Goal: Task Accomplishment & Management: Manage account settings

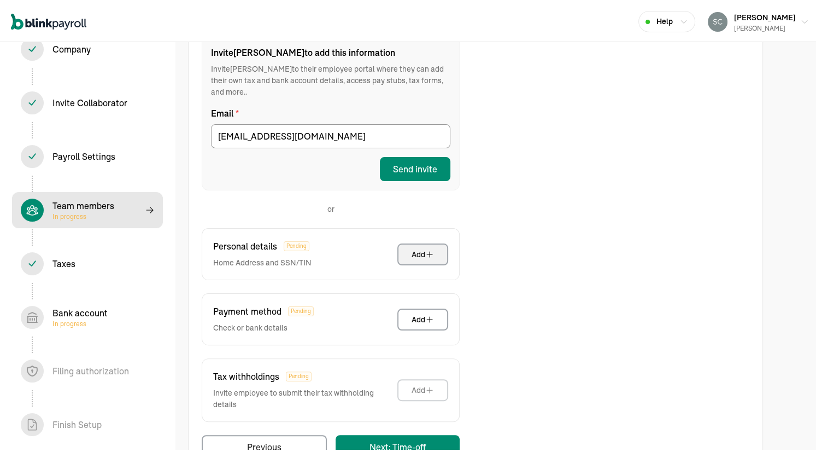
scroll to position [188, 0]
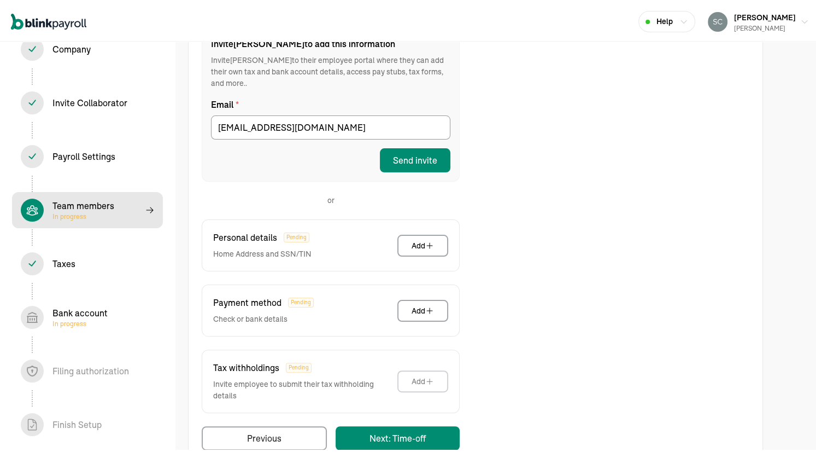
click at [75, 318] on span "In progress" at bounding box center [79, 321] width 55 height 9
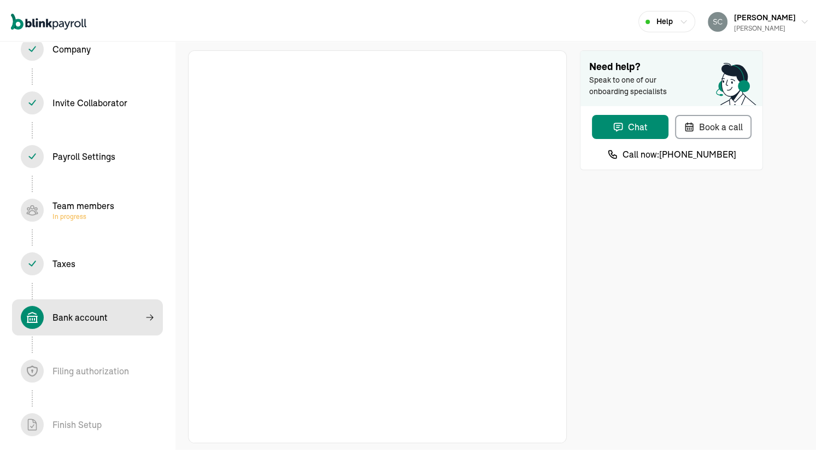
click at [580, 235] on div "Need help? Speak to one of our onboarding specialists Chat Book a call Call now…" at bounding box center [671, 244] width 183 height 393
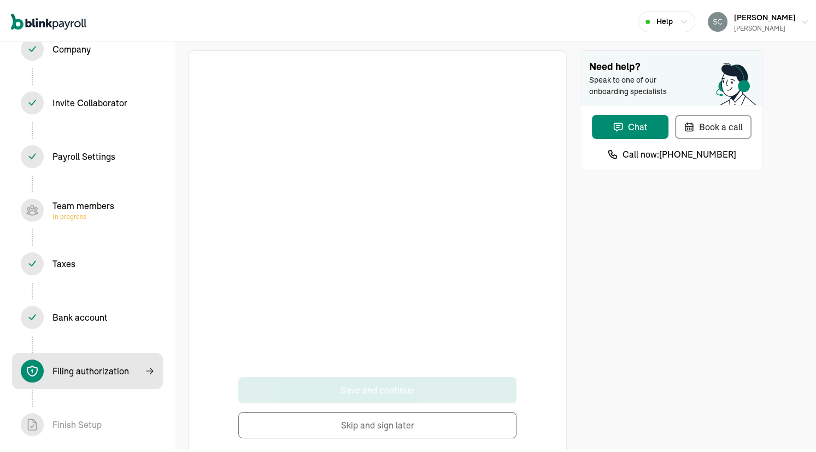
scroll to position [24, 0]
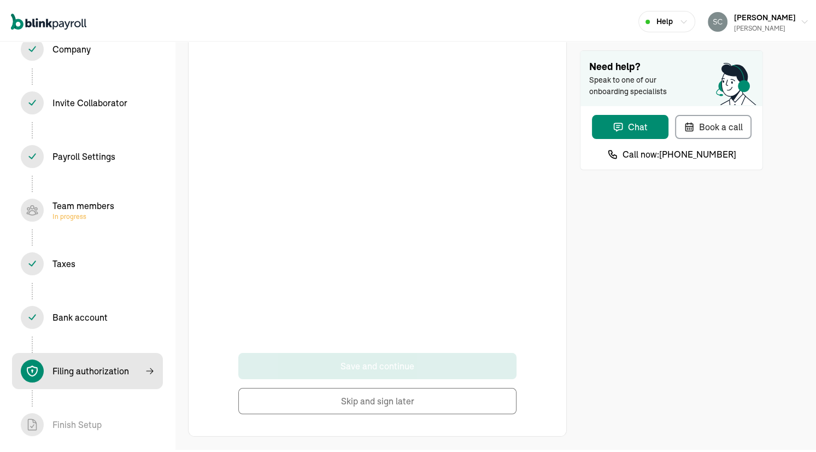
click at [525, 167] on div "Save and continue Skip and sign later" at bounding box center [378, 228] width 334 height 365
click at [372, 399] on button "Skip and sign later" at bounding box center [377, 398] width 278 height 26
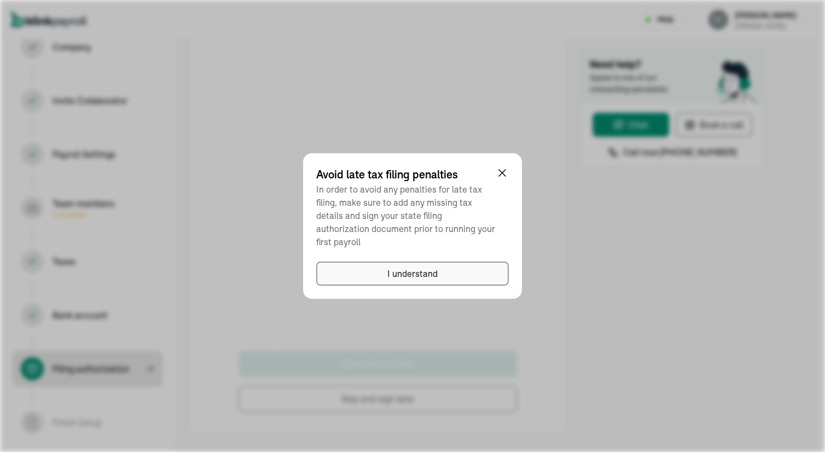
click at [405, 268] on div "I understand" at bounding box center [412, 273] width 50 height 13
click at [394, 267] on div "I understand" at bounding box center [412, 273] width 50 height 13
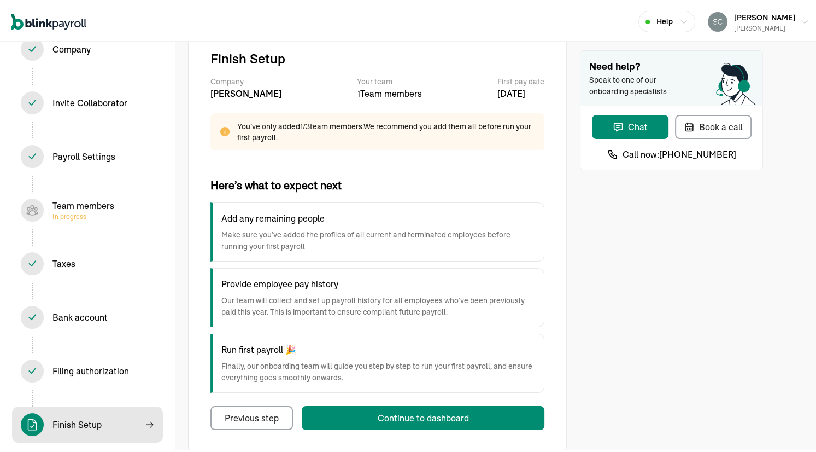
scroll to position [39, 0]
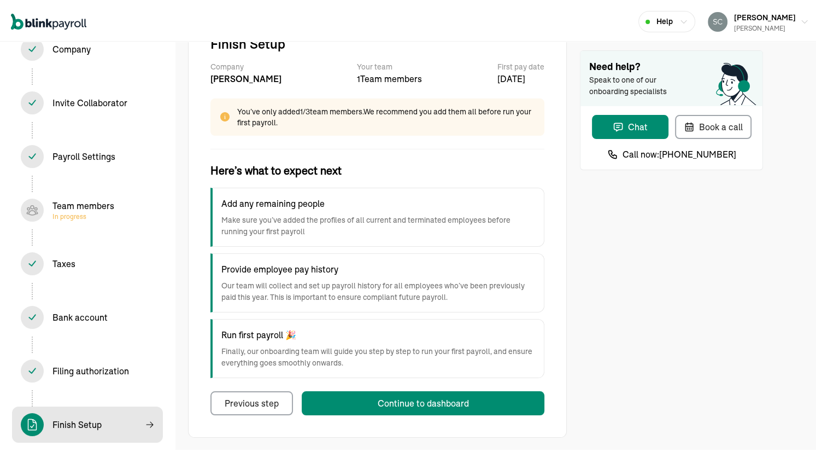
click at [70, 309] on div "Bank account In progress" at bounding box center [79, 314] width 55 height 13
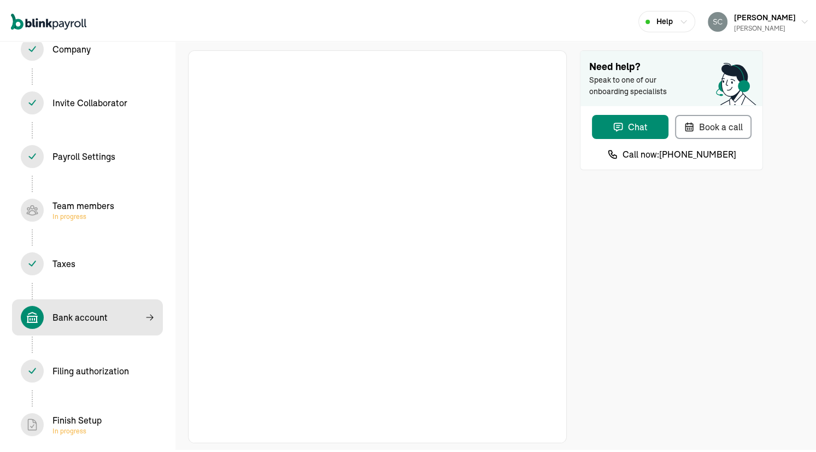
click at [69, 213] on span "In progress" at bounding box center [83, 214] width 62 height 9
select select "employee"
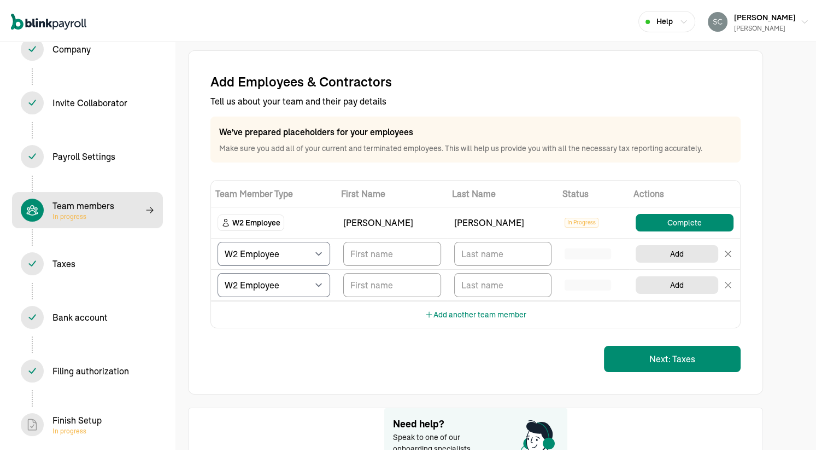
scroll to position [89, 0]
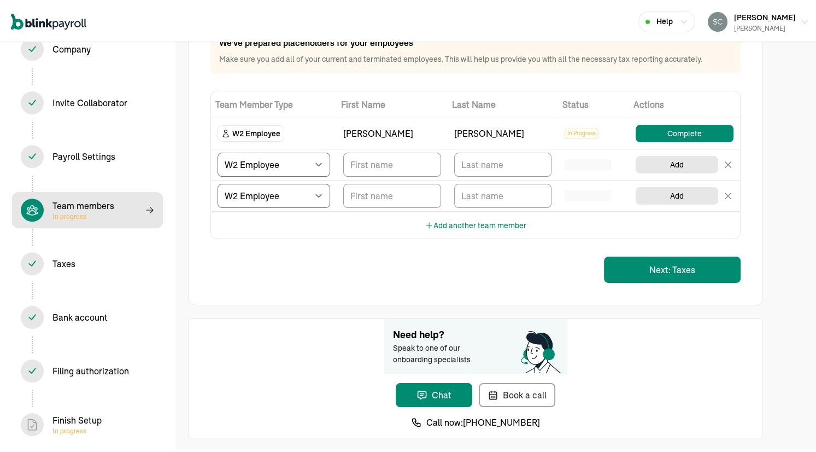
click at [79, 420] on div "Finish Setup In progress" at bounding box center [76, 422] width 49 height 22
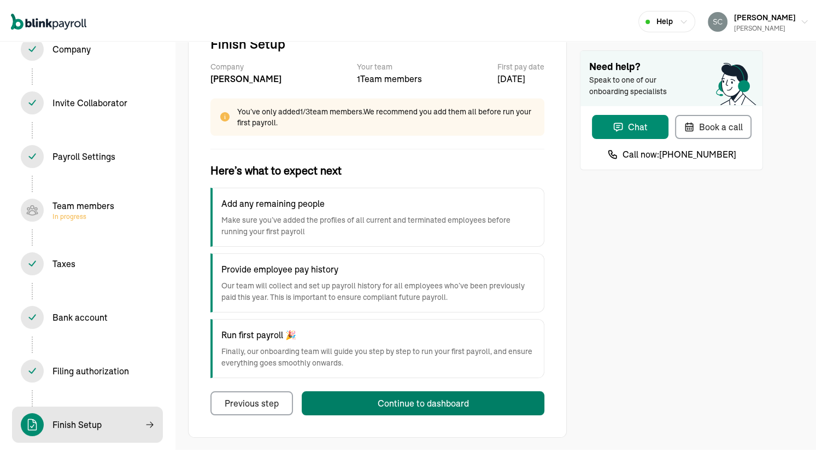
click at [383, 397] on div "Continue to dashboard" at bounding box center [423, 400] width 91 height 13
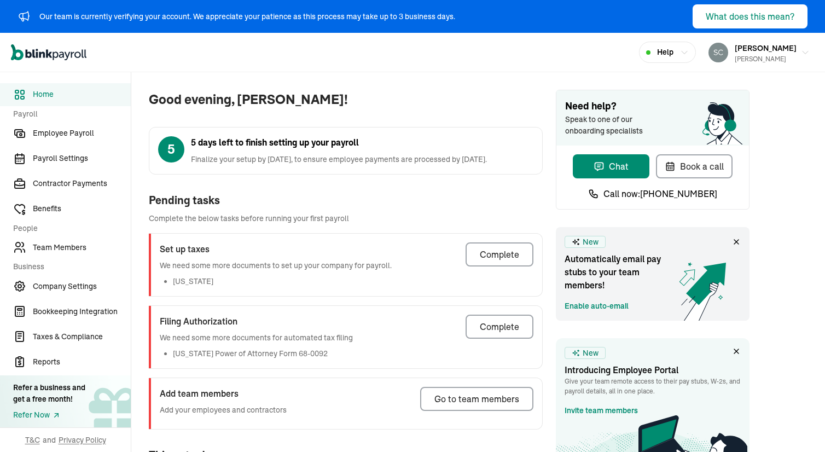
scroll to position [133, 0]
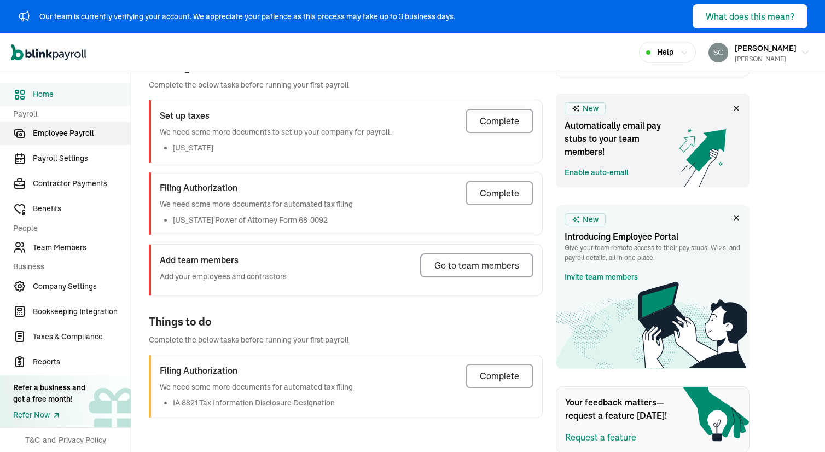
click at [68, 131] on span "Employee Payroll" at bounding box center [82, 132] width 98 height 11
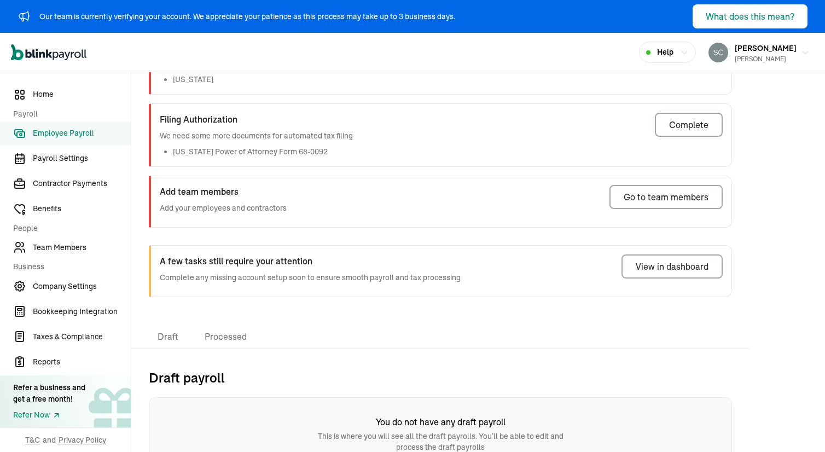
scroll to position [133, 0]
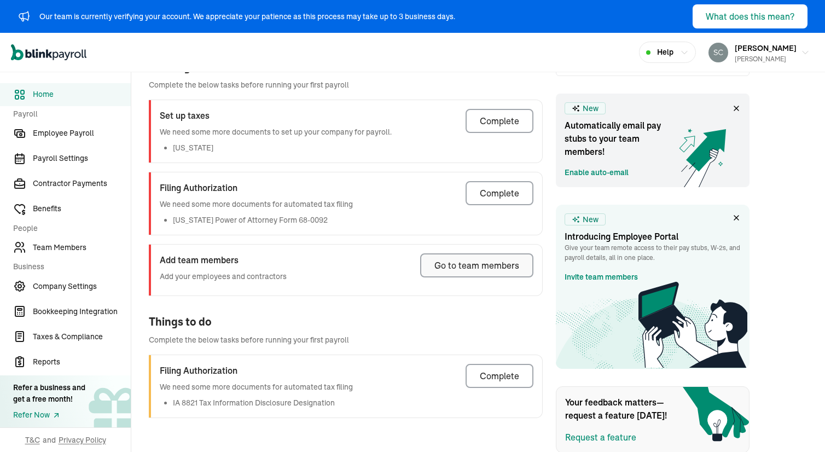
click at [466, 265] on div "Go to team members" at bounding box center [476, 265] width 85 height 13
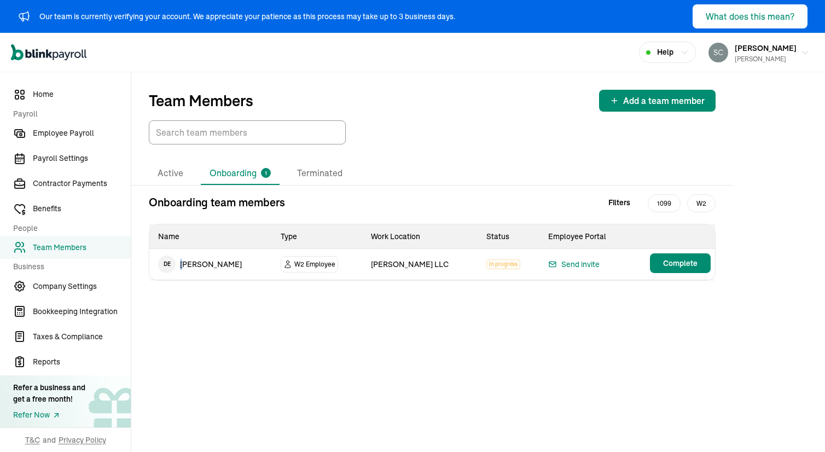
drag, startPoint x: 238, startPoint y: 263, endPoint x: 191, endPoint y: 267, distance: 47.8
click at [185, 267] on td "D E [PERSON_NAME]" at bounding box center [210, 264] width 122 height 31
click at [199, 266] on td "D E [PERSON_NAME]" at bounding box center [210, 264] width 122 height 31
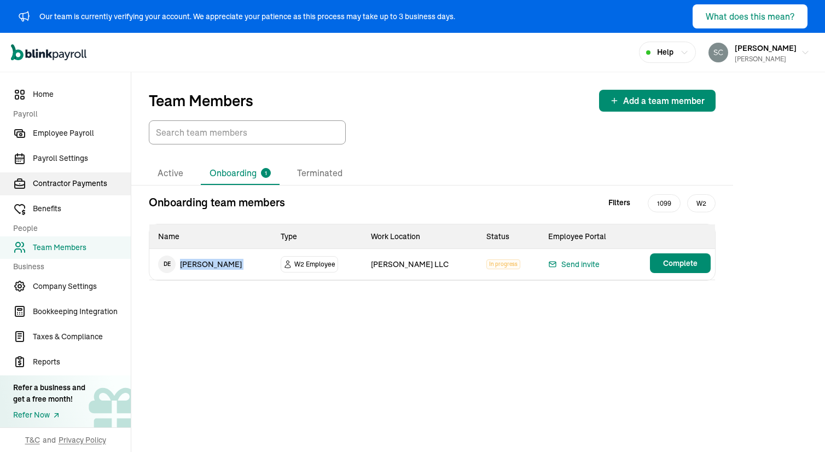
click at [66, 183] on span "Contractor Payments" at bounding box center [82, 183] width 98 height 11
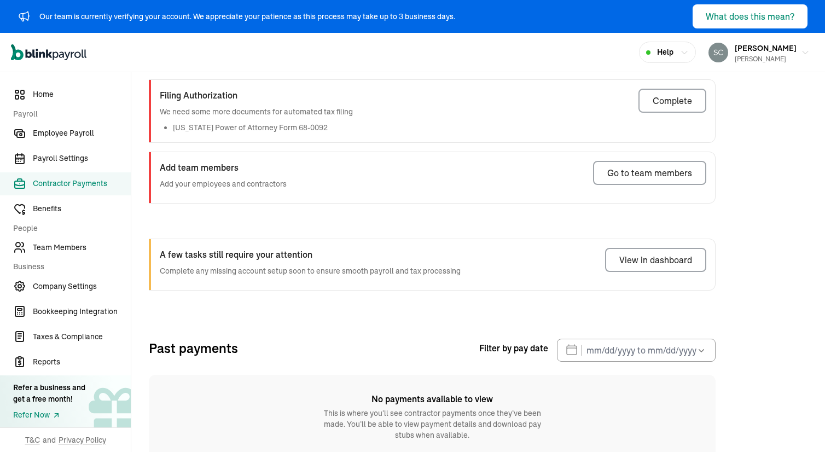
scroll to position [186, 0]
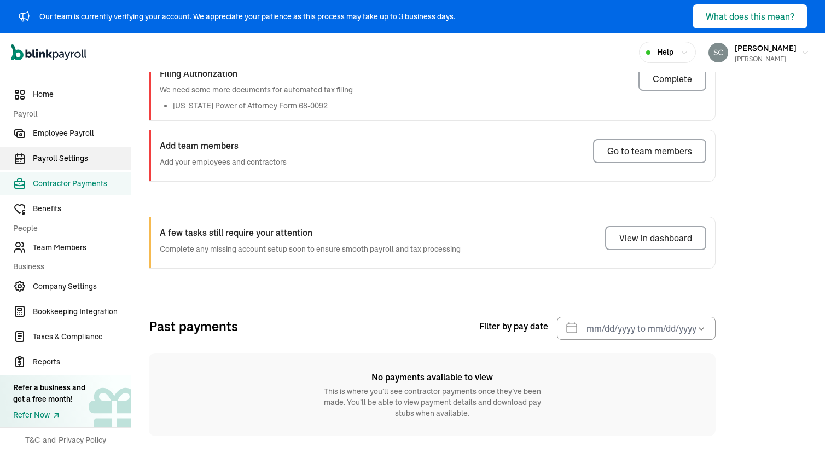
click at [50, 154] on span "Payroll Settings" at bounding box center [82, 158] width 98 height 11
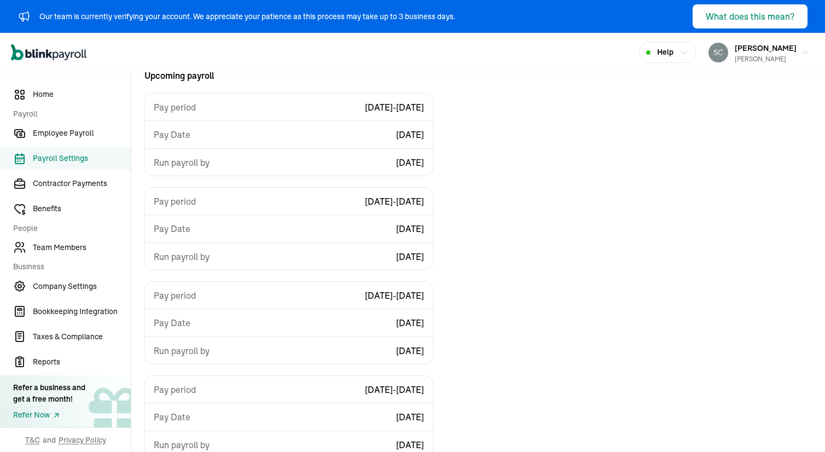
scroll to position [184, 0]
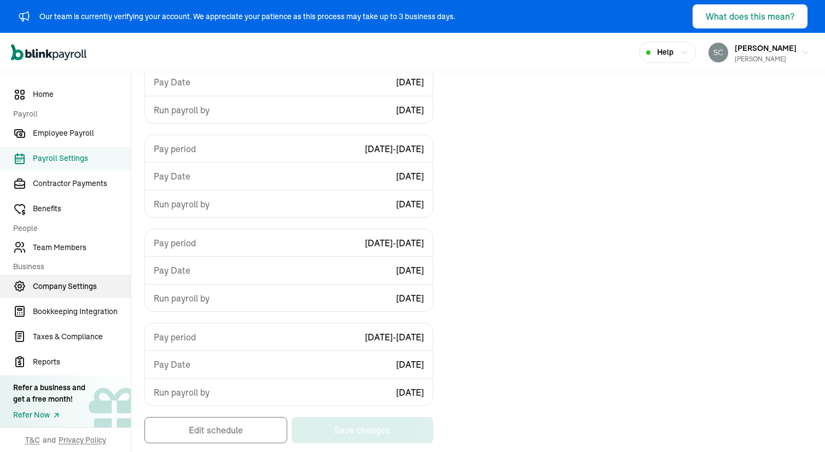
click at [58, 290] on span "Company Settings" at bounding box center [82, 286] width 98 height 11
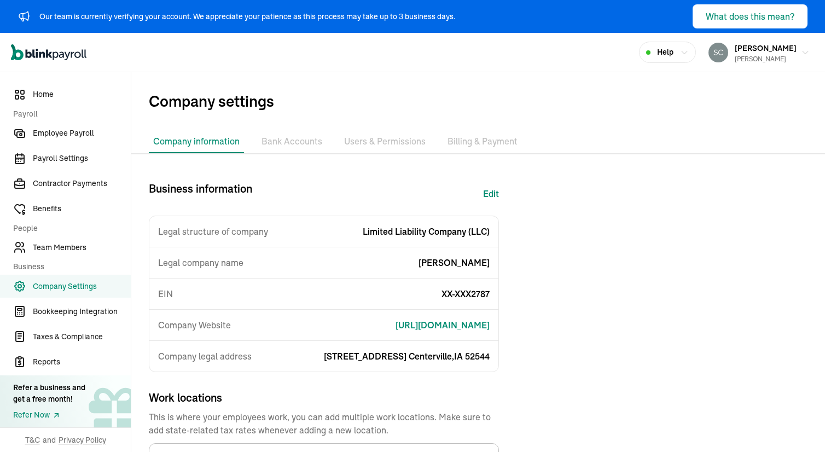
click at [282, 144] on li "Bank Accounts" at bounding box center [291, 141] width 69 height 23
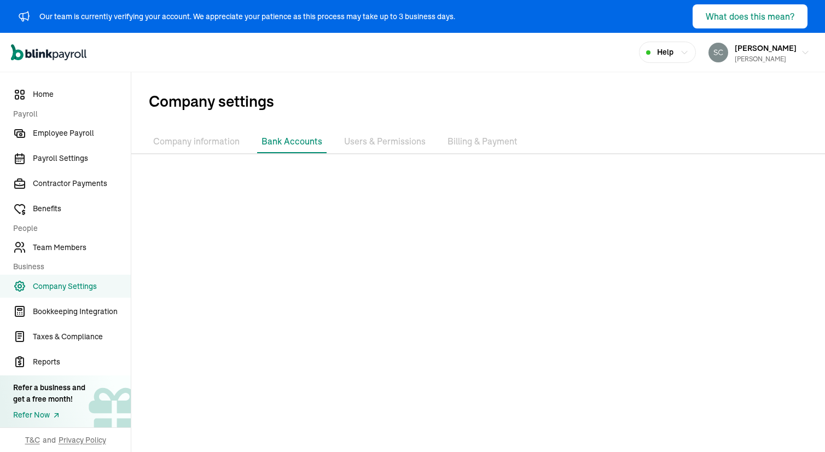
click at [191, 142] on li "Company information" at bounding box center [196, 141] width 95 height 23
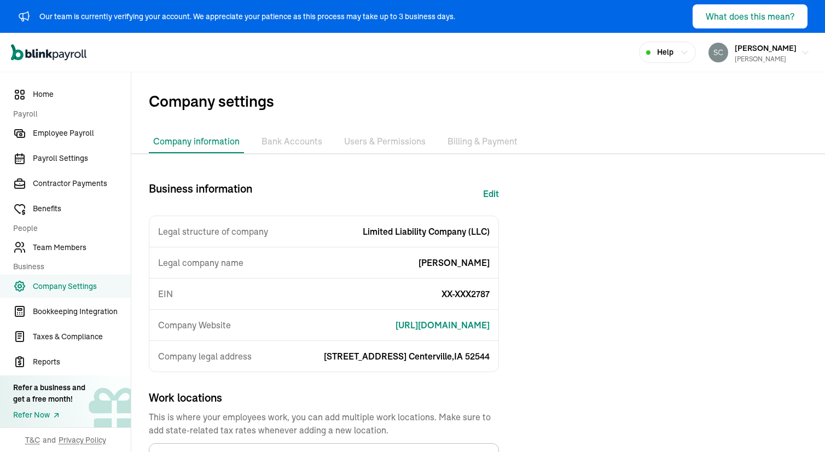
click at [301, 138] on li "Bank Accounts" at bounding box center [291, 141] width 69 height 23
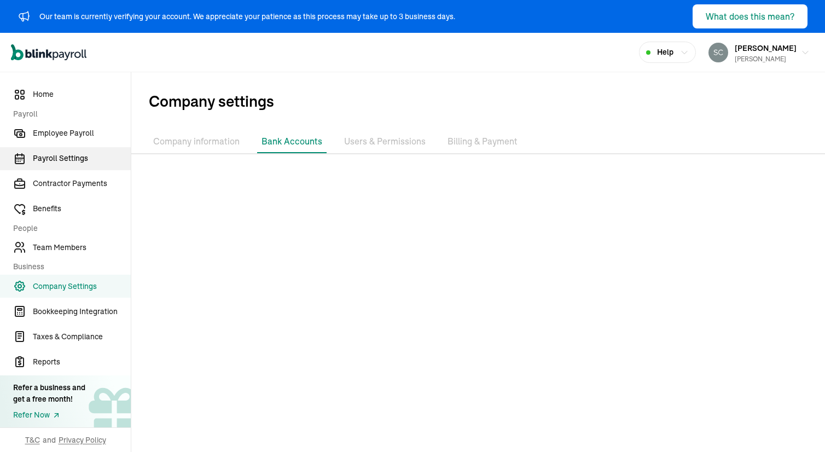
click at [55, 155] on span "Payroll Settings" at bounding box center [82, 158] width 98 height 11
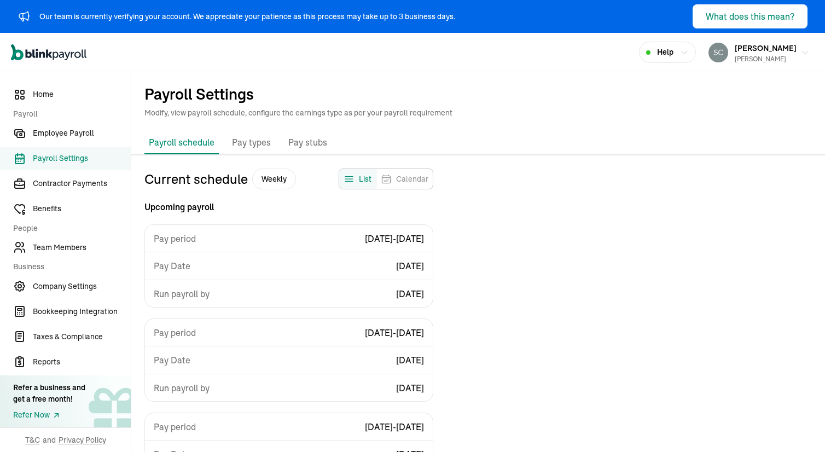
scroll to position [131, 0]
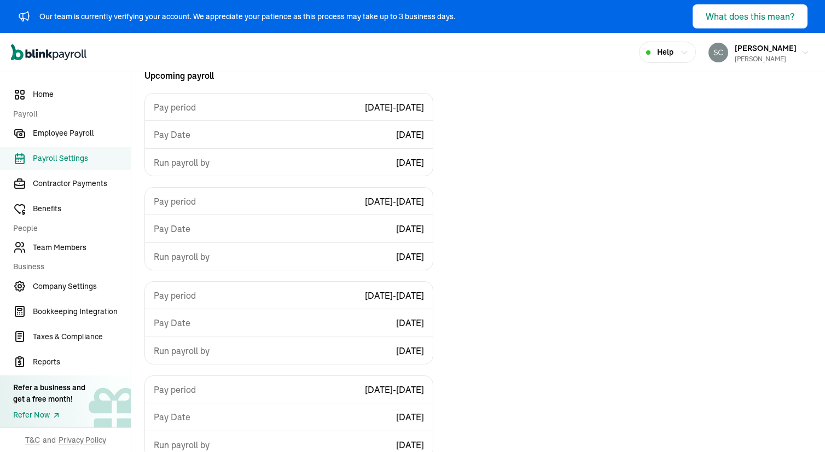
click at [398, 14] on div "Our team is currently verifying your account. We appreciate your patience as th…" at bounding box center [247, 16] width 416 height 11
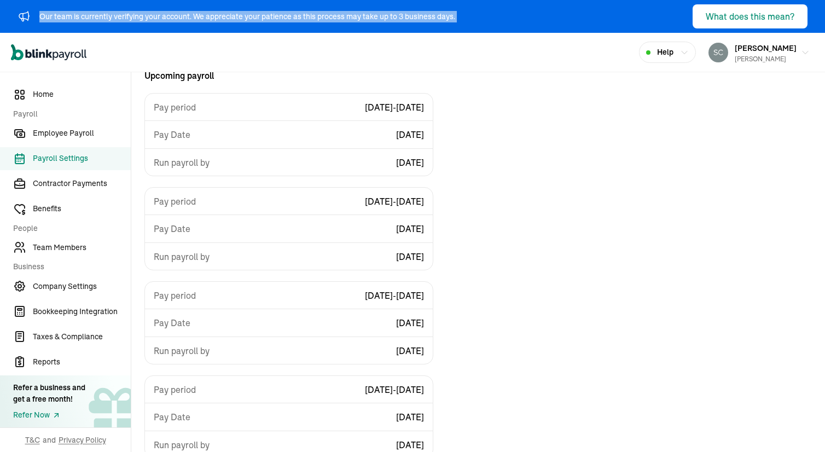
click at [398, 14] on div "Our team is currently verifying your account. We appreciate your patience as th…" at bounding box center [247, 16] width 416 height 11
copy div "Our team is currently verifying your account. We appreciate your patience as th…"
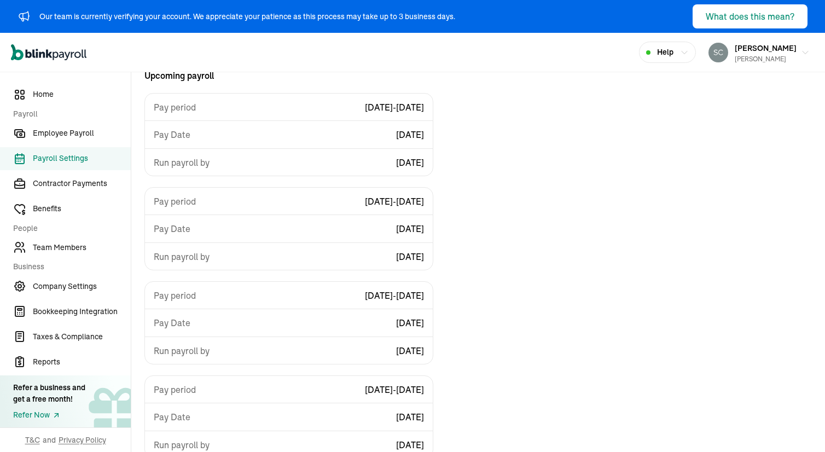
drag, startPoint x: 91, startPoint y: 62, endPoint x: 24, endPoint y: 55, distance: 68.2
click at [24, 55] on div "Open main menu Help [PERSON_NAME] [PERSON_NAME] [PERSON_NAME]" at bounding box center [412, 52] width 825 height 39
